Goal: Task Accomplishment & Management: Manage account settings

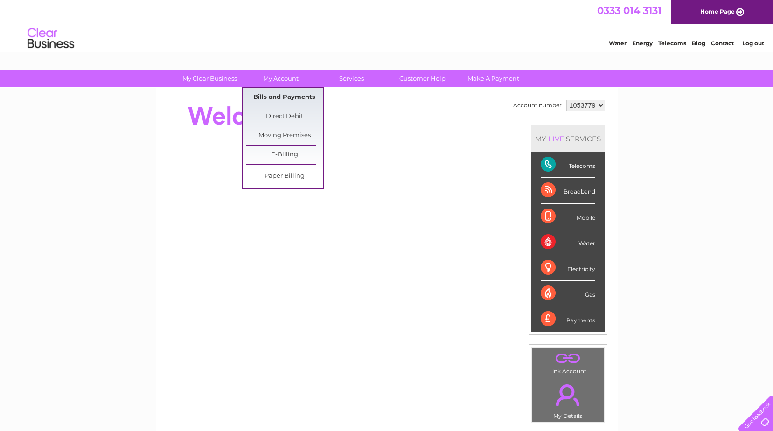
click at [290, 94] on link "Bills and Payments" at bounding box center [284, 97] width 77 height 19
click at [286, 95] on link "Bills and Payments" at bounding box center [284, 97] width 77 height 19
click at [288, 95] on link "Bills and Payments" at bounding box center [284, 97] width 77 height 19
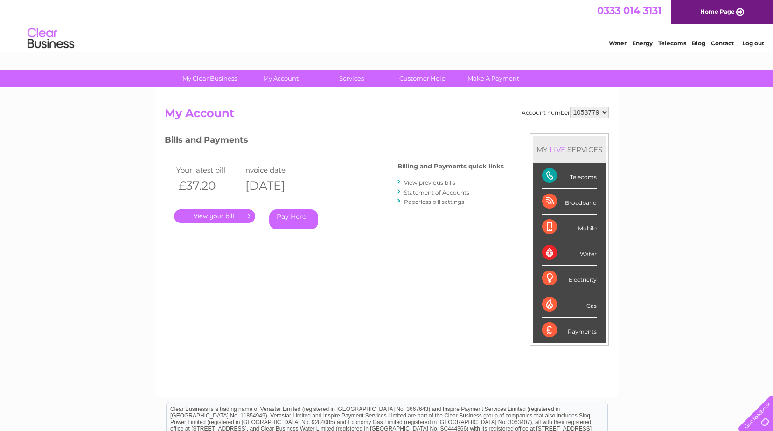
click at [237, 210] on link "." at bounding box center [214, 216] width 81 height 14
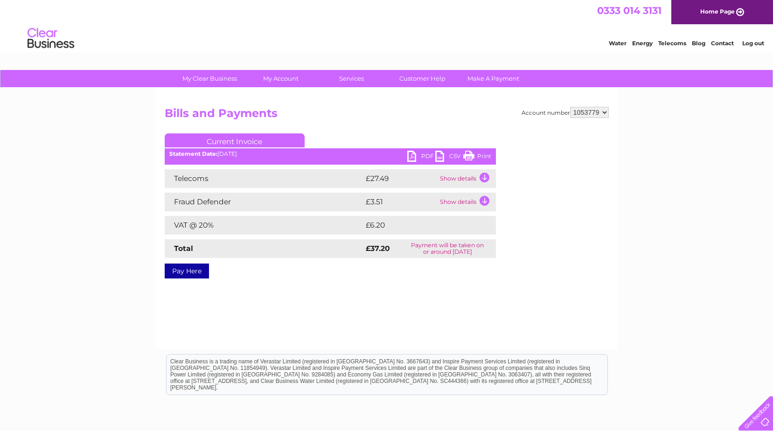
click at [486, 157] on link "Print" at bounding box center [477, 158] width 28 height 14
drag, startPoint x: 760, startPoint y: 41, endPoint x: 763, endPoint y: 28, distance: 13.8
click at [760, 41] on link "Log out" at bounding box center [753, 43] width 22 height 7
